Goal: Answer question/provide support

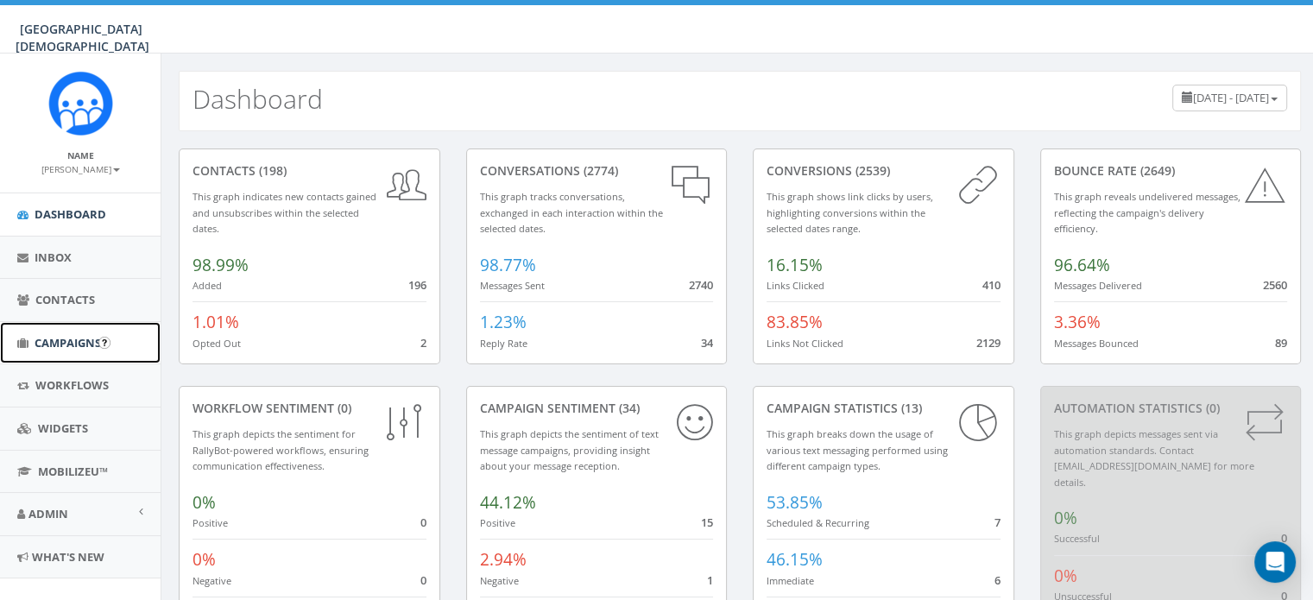
click at [62, 351] on link "Campaigns" at bounding box center [80, 343] width 161 height 42
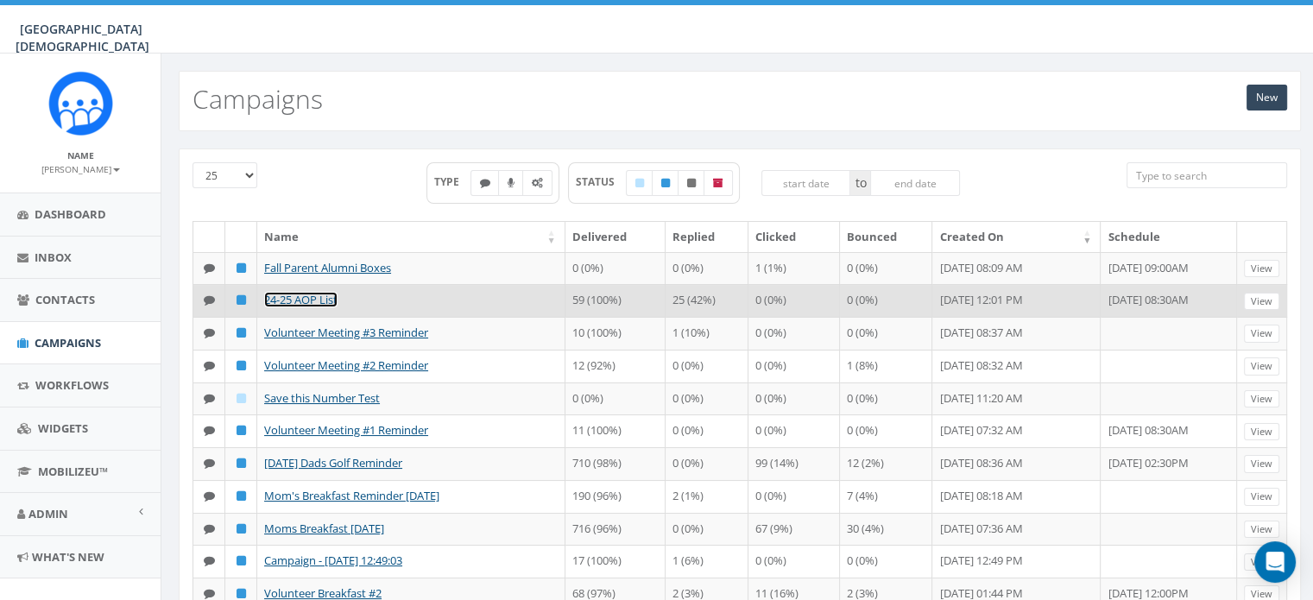
click at [294, 300] on link "24-25 AOP List" at bounding box center [300, 300] width 73 height 16
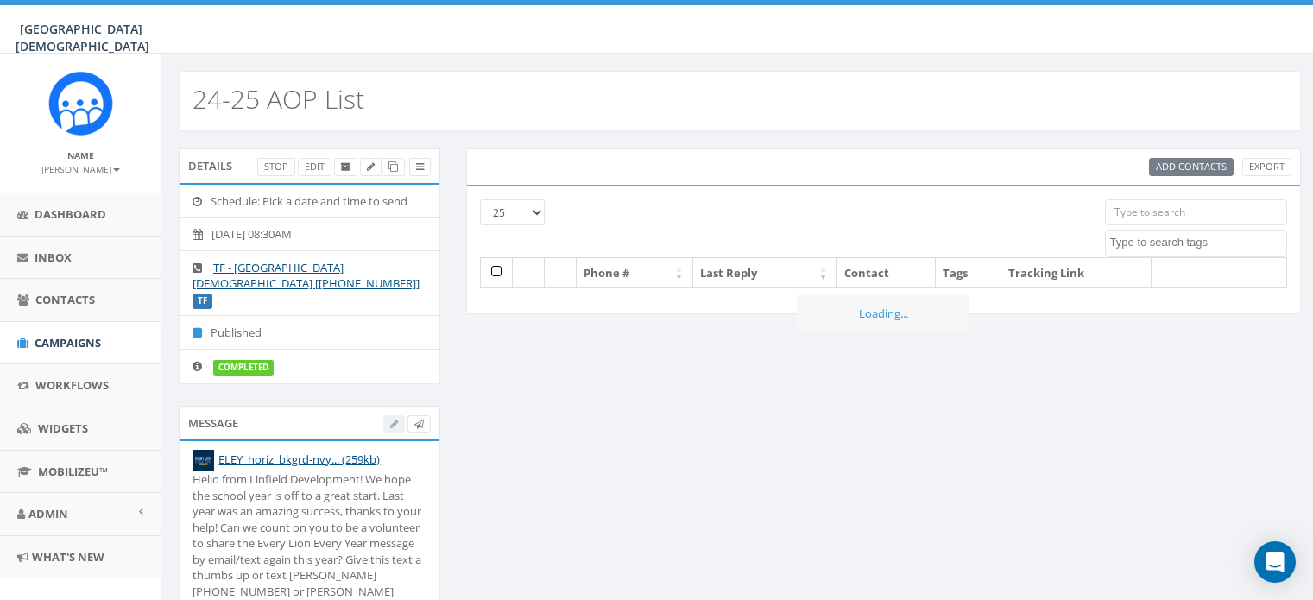
select select
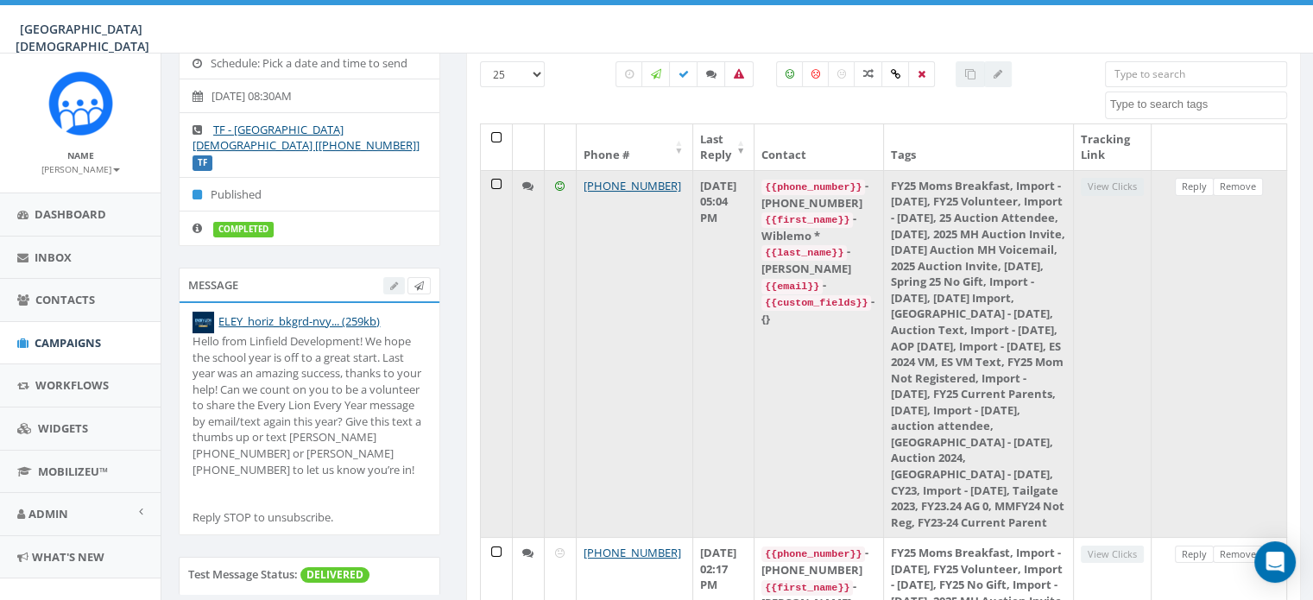
scroll to position [111, 0]
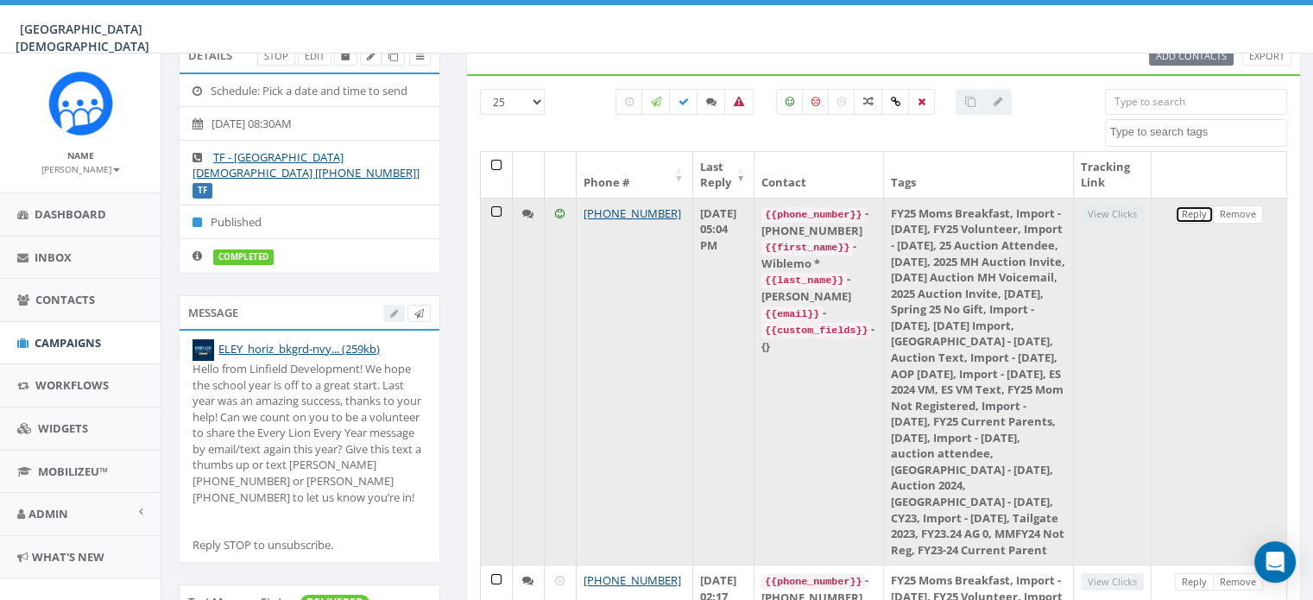
click at [1188, 217] on link "Reply" at bounding box center [1194, 214] width 39 height 18
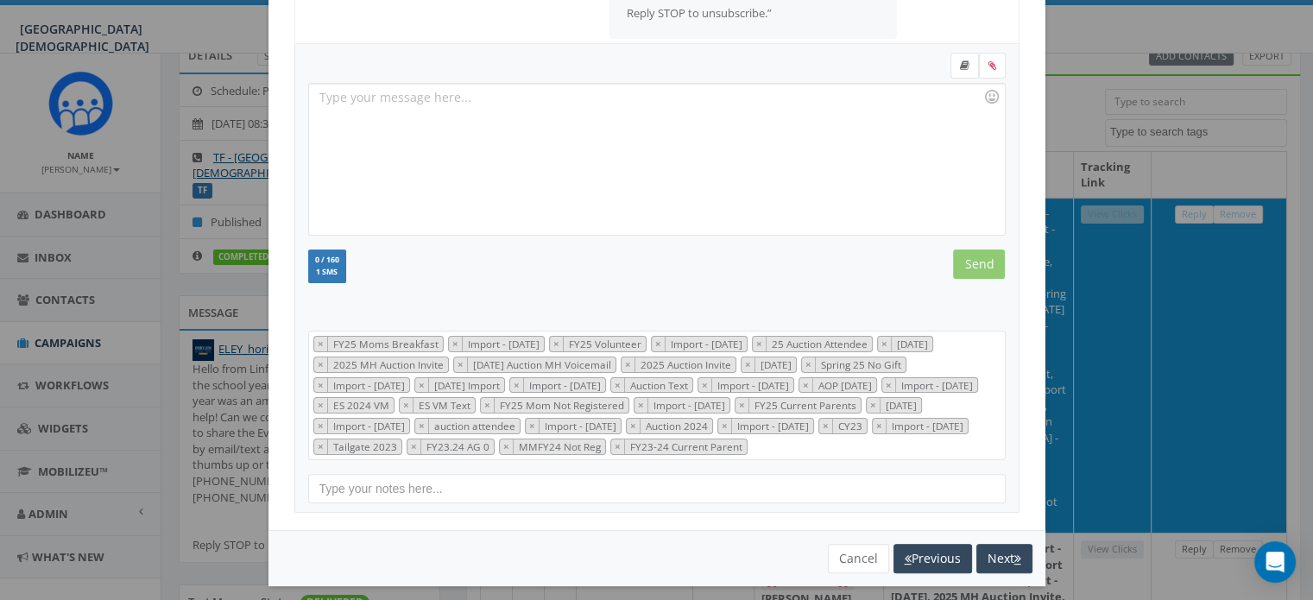
scroll to position [352, 0]
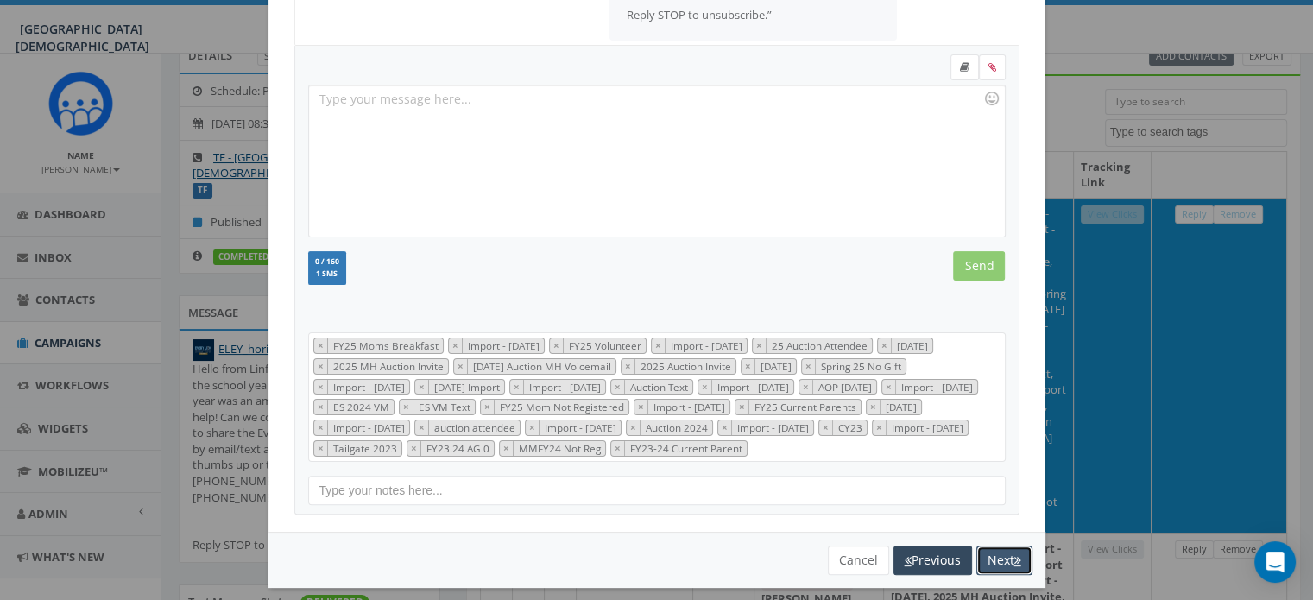
click at [1002, 551] on button "Next" at bounding box center [1004, 560] width 56 height 29
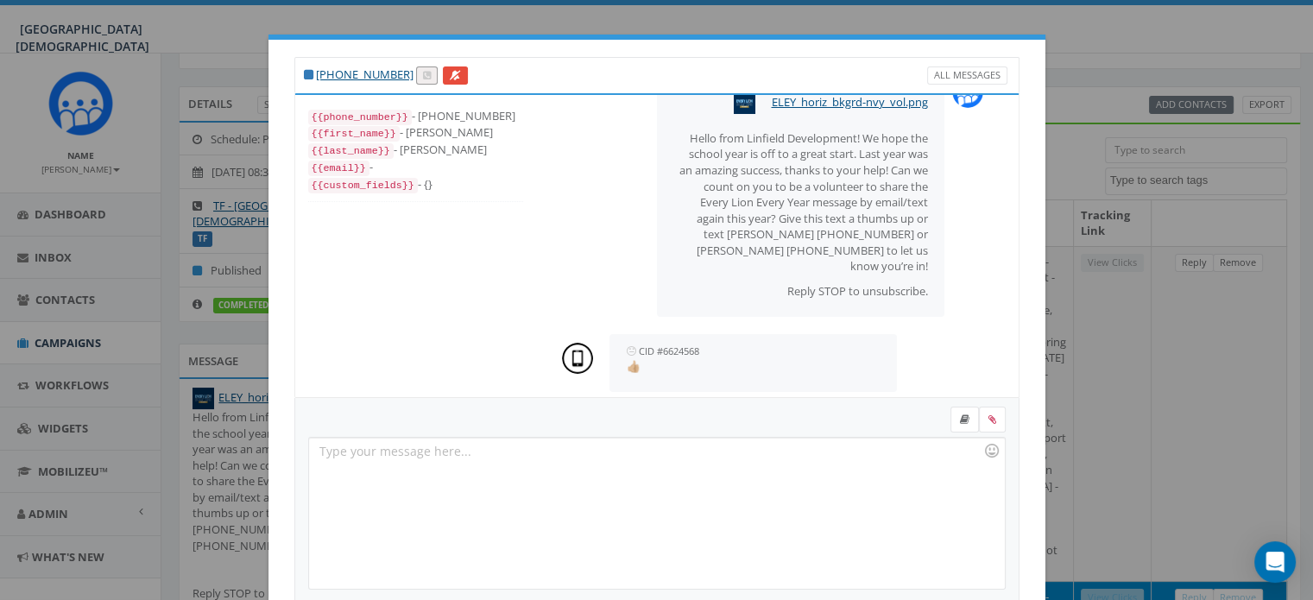
scroll to position [62, 0]
drag, startPoint x: 495, startPoint y: 117, endPoint x: 421, endPoint y: 111, distance: 73.6
click at [421, 111] on div "{{phone_number}} - +17605214069" at bounding box center [415, 116] width 215 height 17
copy div "7605214069"
click at [1159, 354] on div "+1 760-521-4069 All Messages {{phone_number}} - +17605214069 {{first_name}} - M…" at bounding box center [656, 300] width 1313 height 600
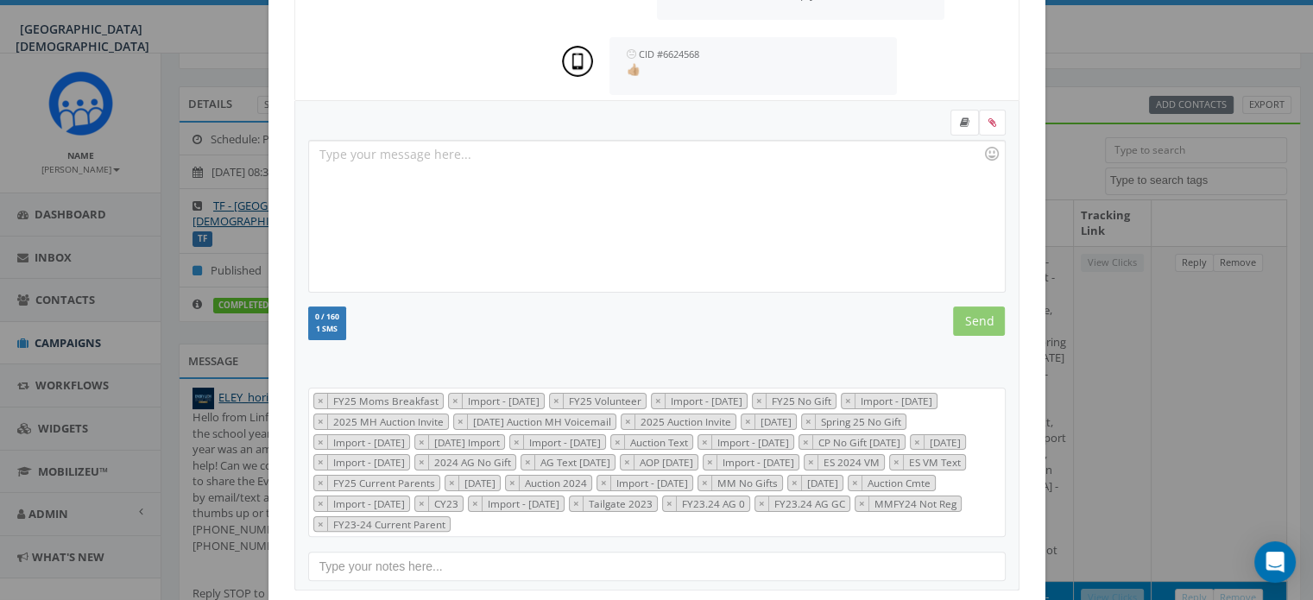
scroll to position [380, 0]
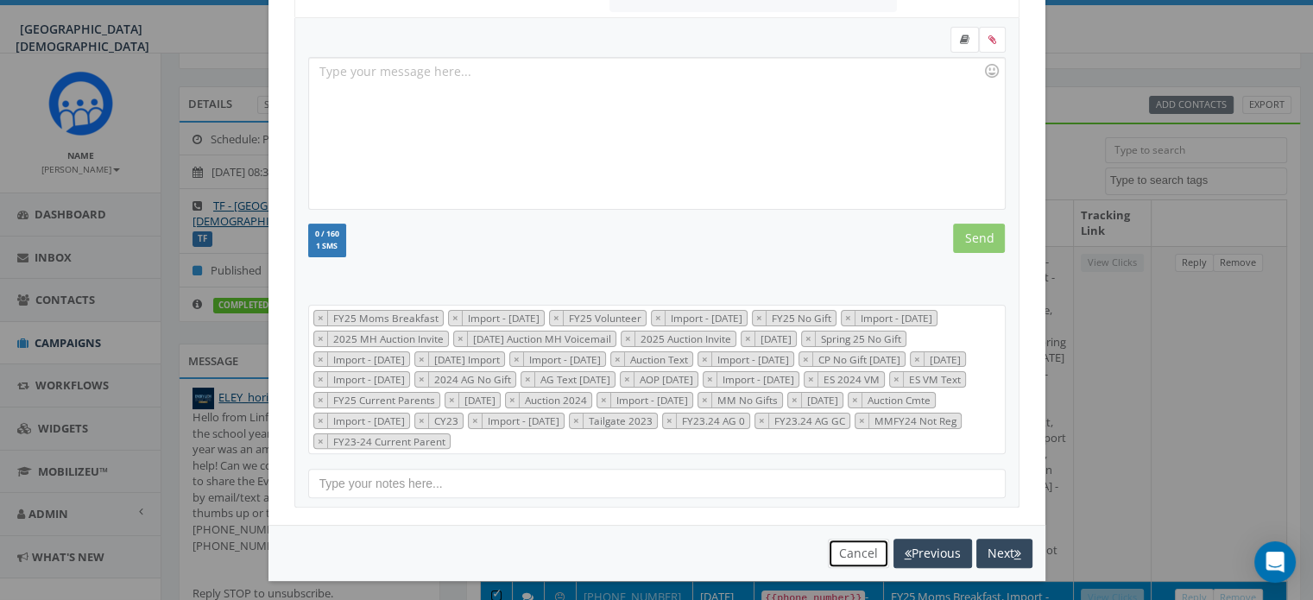
click at [852, 547] on button "Cancel" at bounding box center [858, 553] width 61 height 29
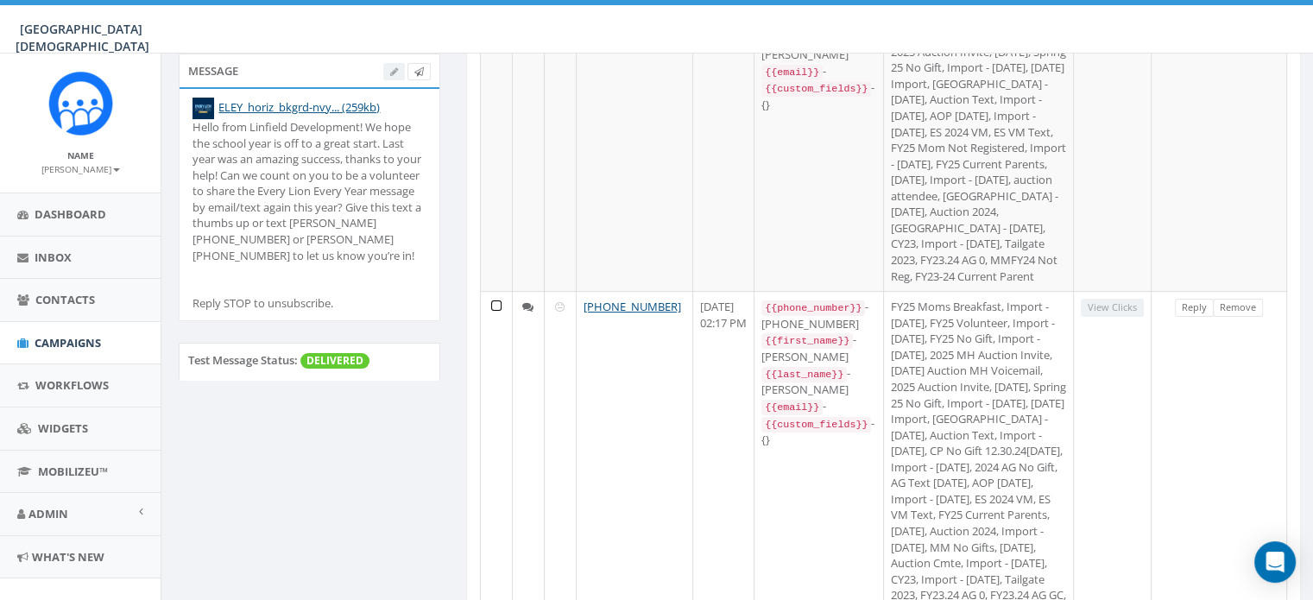
scroll to position [0, 0]
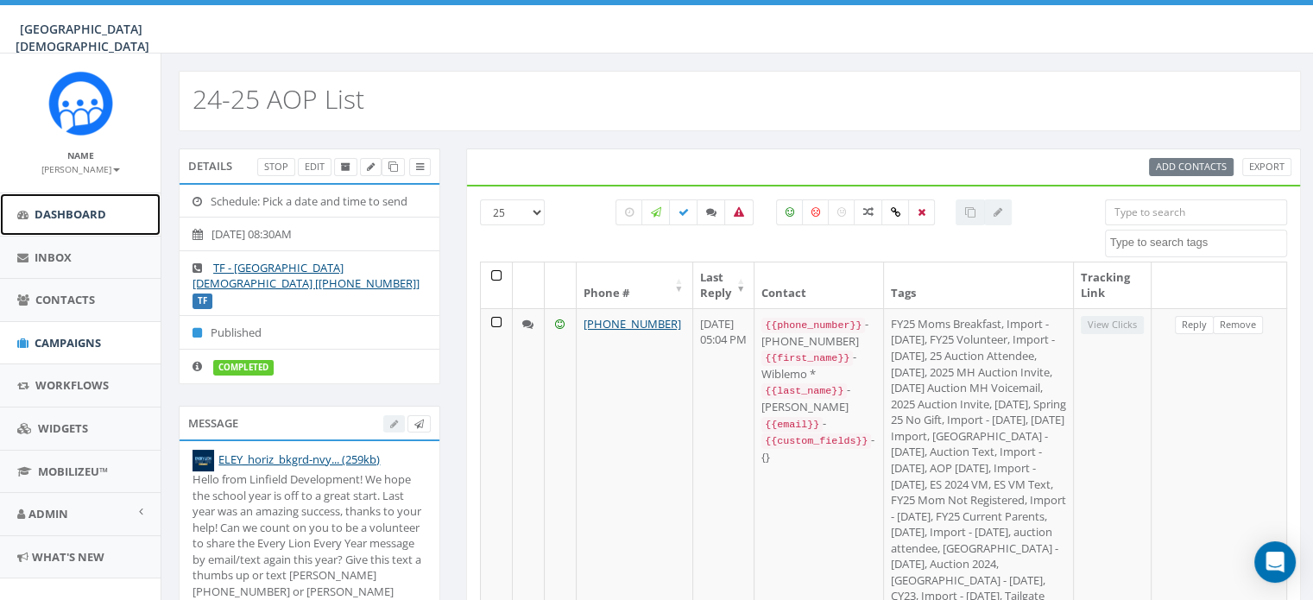
click at [79, 206] on span "Dashboard" at bounding box center [71, 214] width 72 height 16
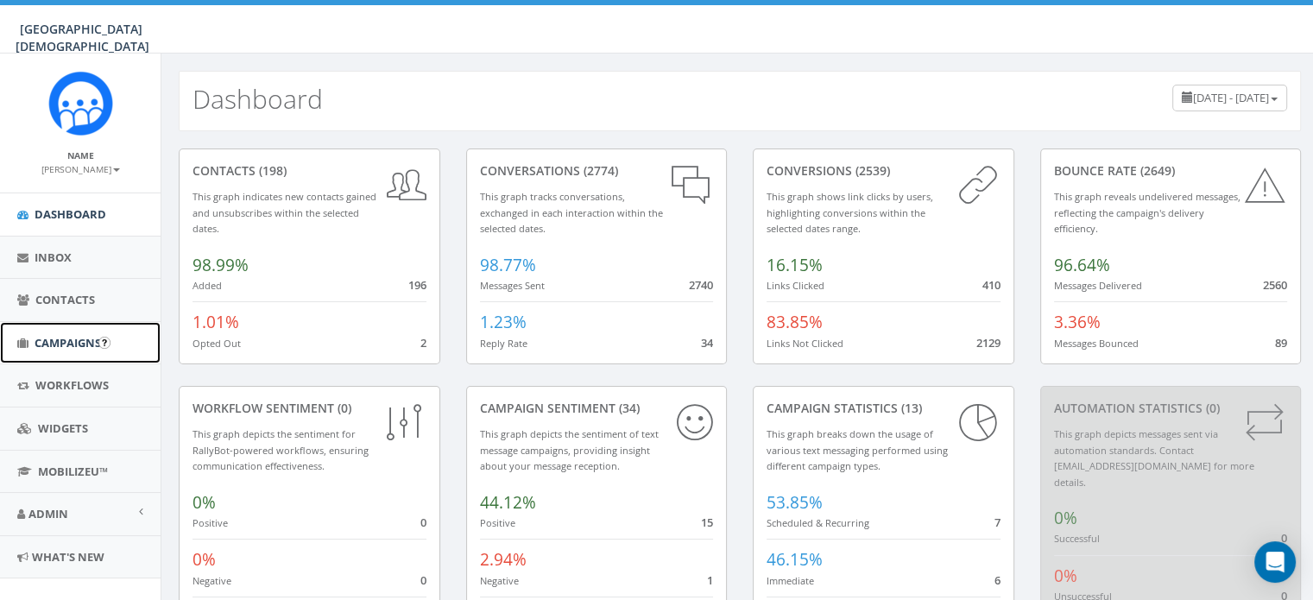
click at [55, 350] on link "Campaigns" at bounding box center [80, 343] width 161 height 42
